Goal: Task Accomplishment & Management: Manage account settings

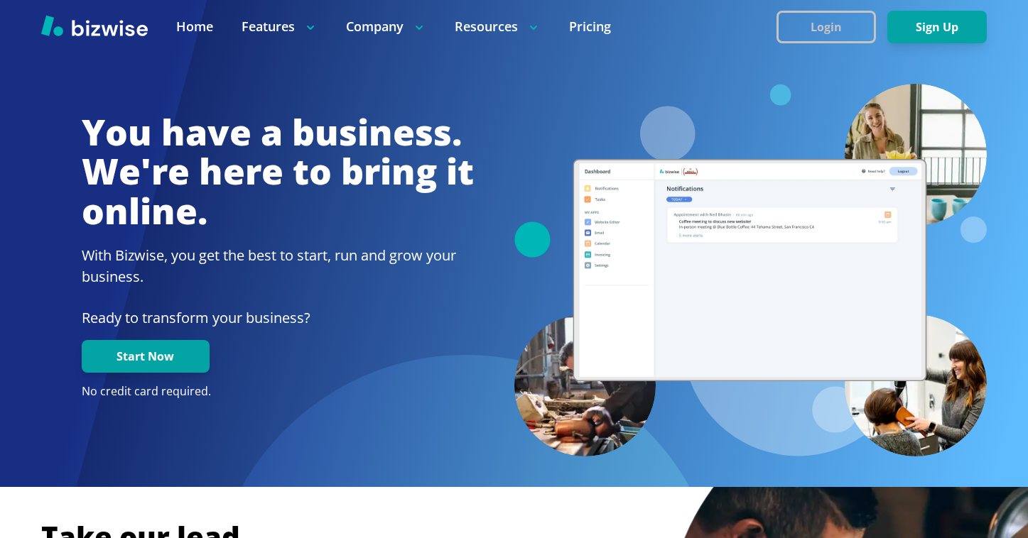
click at [797, 23] on button "Login" at bounding box center [825, 27] width 99 height 33
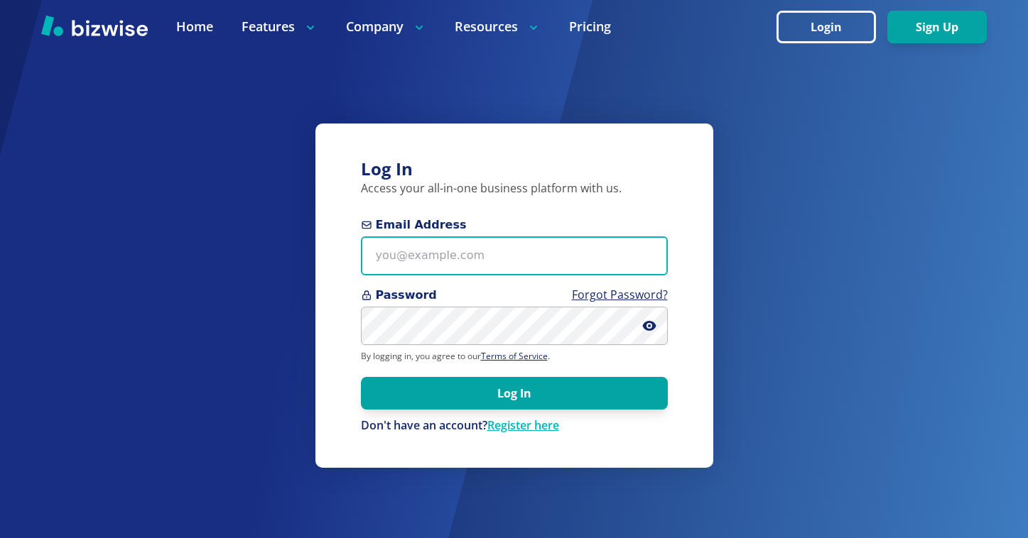
click at [464, 253] on input "Email Address" at bounding box center [514, 256] width 307 height 39
paste input "itsalock757@gmail.com"
type input "itsalock757@gmail.com"
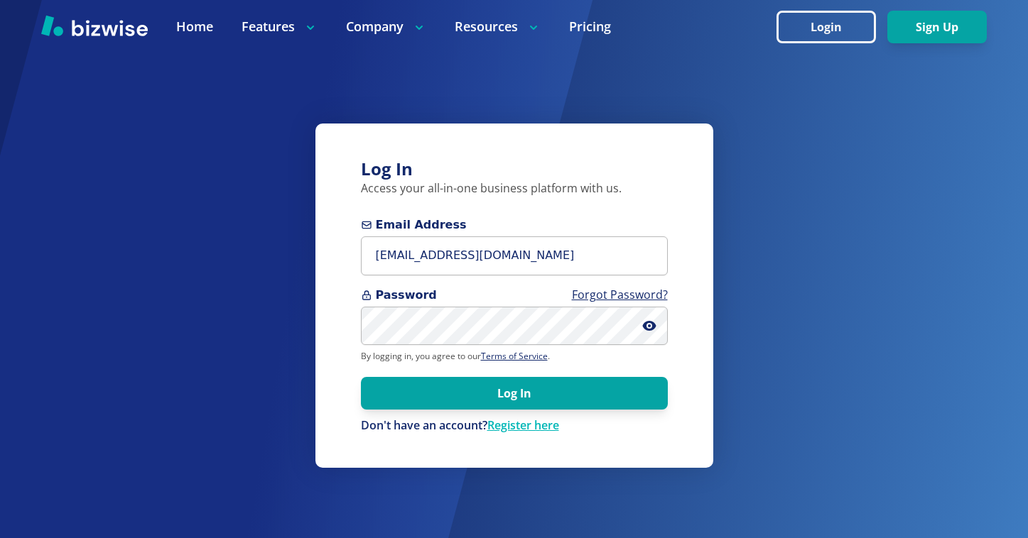
drag, startPoint x: 414, startPoint y: 292, endPoint x: 415, endPoint y: 300, distance: 8.6
click at [414, 292] on span "Password Forgot Password?" at bounding box center [514, 295] width 307 height 17
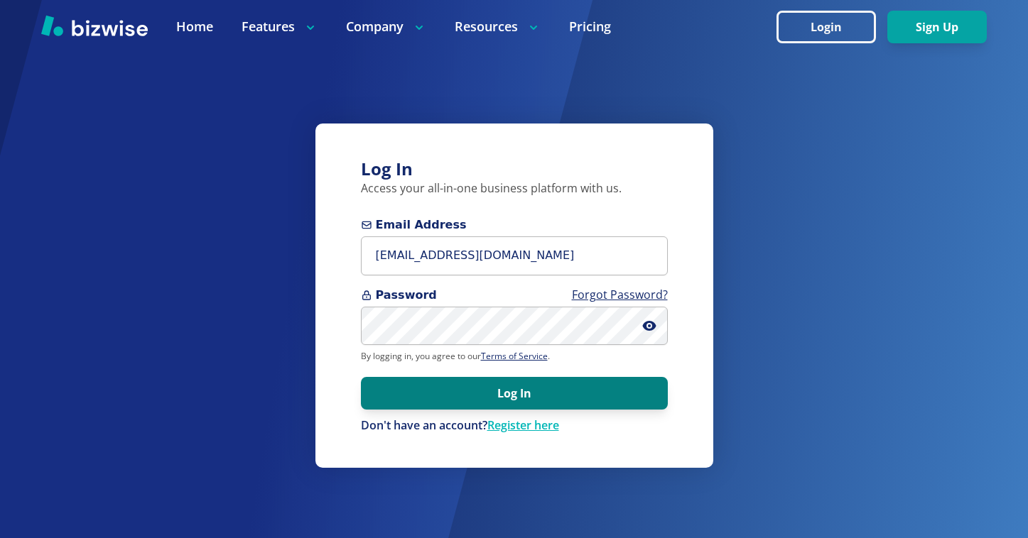
click at [585, 401] on button "Log In" at bounding box center [514, 393] width 307 height 33
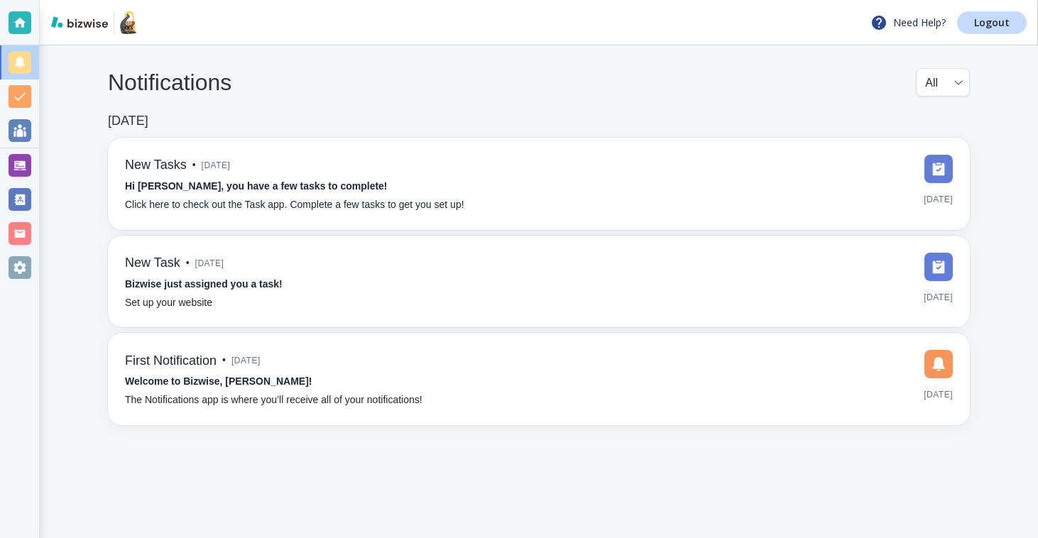
click at [31, 257] on div at bounding box center [19, 268] width 39 height 34
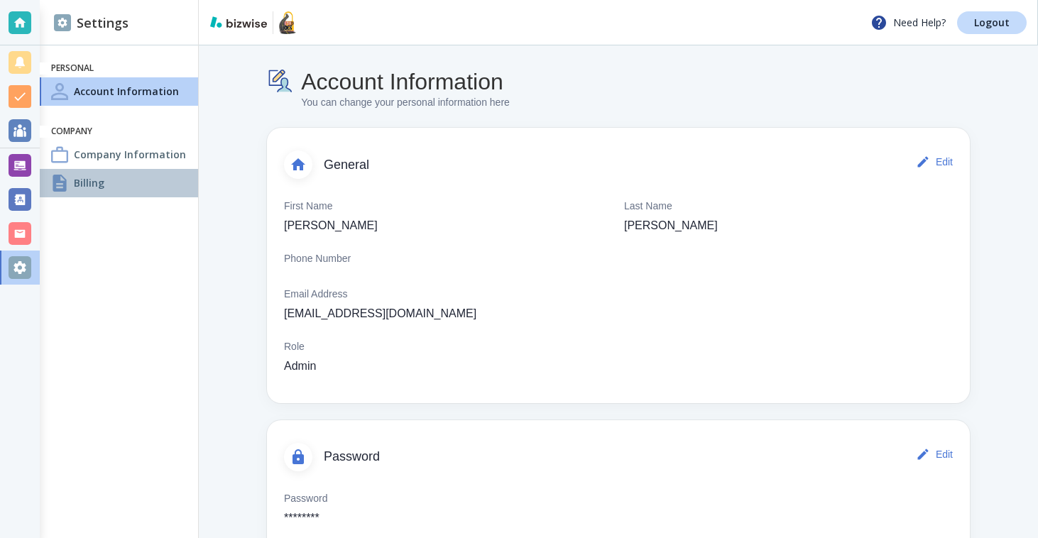
click at [101, 180] on h4 "Billing" at bounding box center [89, 182] width 31 height 15
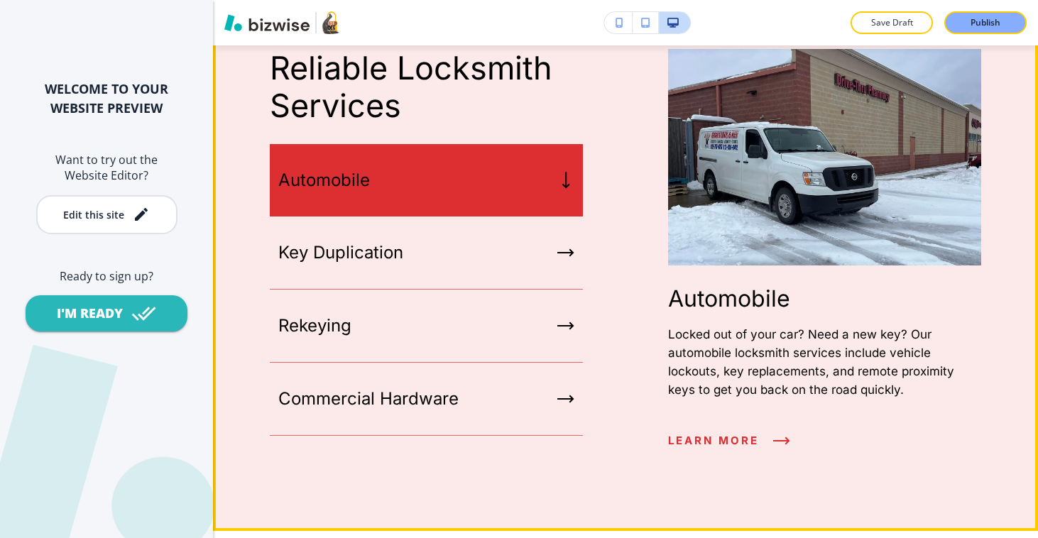
scroll to position [1489, 0]
